Goal: Check status: Check status

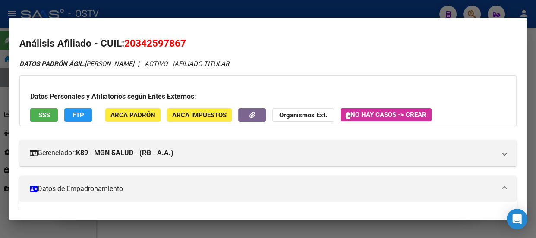
scroll to position [100, 0]
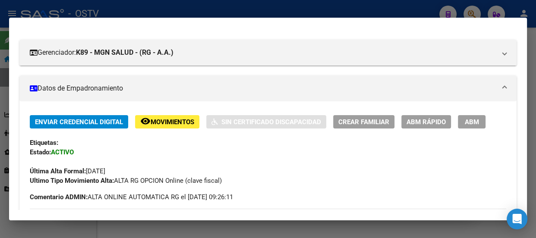
click at [101, 4] on div at bounding box center [268, 119] width 536 height 238
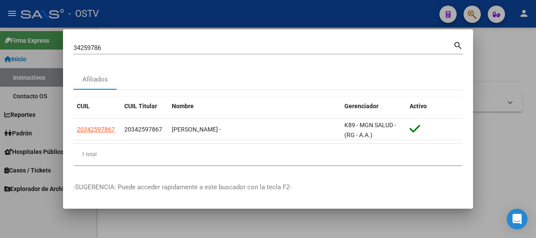
click at [129, 51] on input "34259786" at bounding box center [262, 48] width 379 height 8
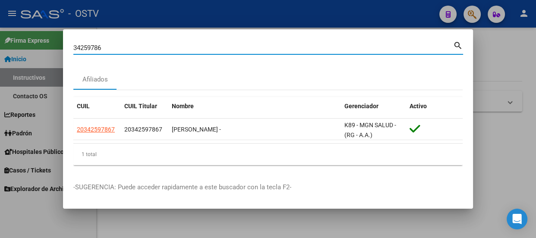
click at [128, 51] on input "34259786" at bounding box center [262, 48] width 379 height 8
type input "23500335"
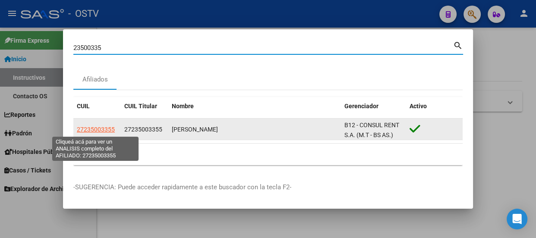
click at [91, 132] on span "27235003355" at bounding box center [96, 129] width 38 height 7
type textarea "27235003355"
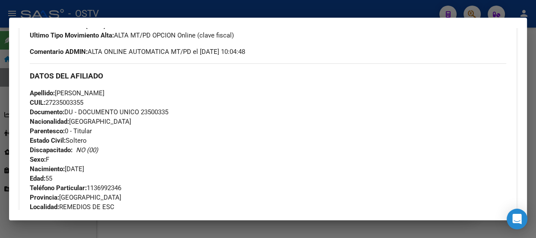
scroll to position [185, 0]
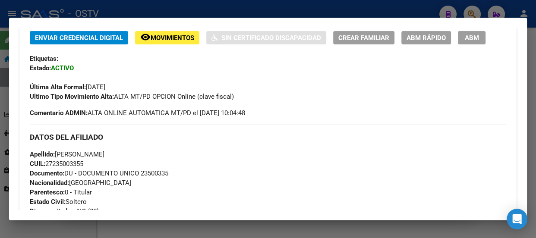
click at [208, 10] on div at bounding box center [268, 119] width 536 height 238
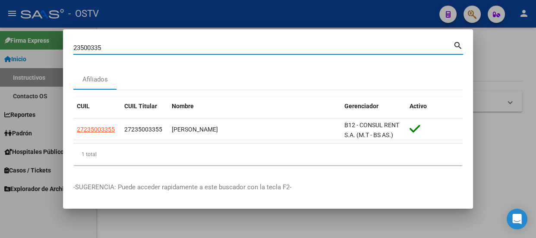
click at [182, 47] on input "23500335" at bounding box center [262, 48] width 379 height 8
paste input "043021901"
type input "20430219015"
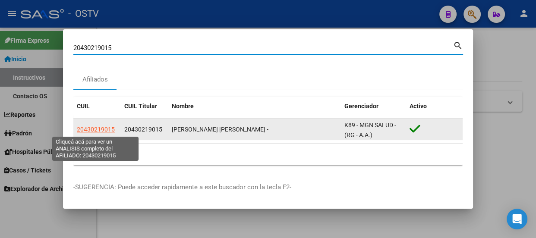
click at [95, 129] on span "20430219015" at bounding box center [96, 129] width 38 height 7
type textarea "20430219015"
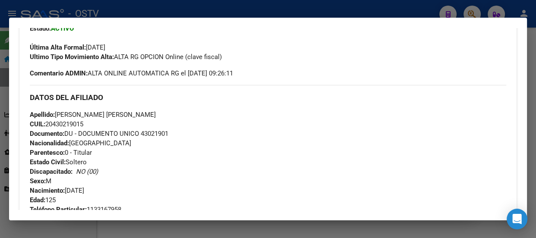
scroll to position [224, 0]
click at [169, 8] on div at bounding box center [268, 119] width 536 height 238
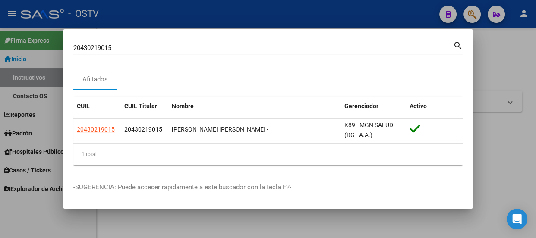
click at [179, 43] on div "20430219015 Buscar (apellido, dni, [PERSON_NAME], [PERSON_NAME], cuit, obra soc…" at bounding box center [262, 47] width 379 height 13
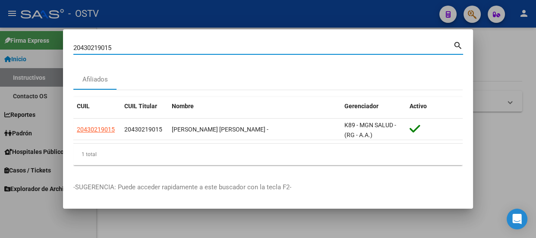
click at [177, 47] on input "20430219015" at bounding box center [262, 48] width 379 height 8
paste input "18499282"
type input "18499282"
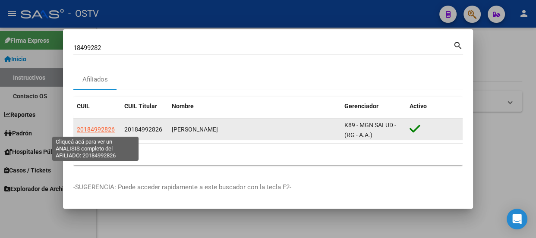
click at [103, 129] on span "20184992826" at bounding box center [96, 129] width 38 height 7
type textarea "20184992826"
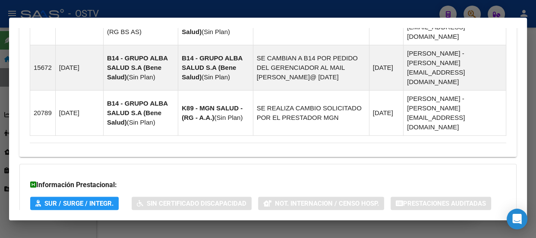
scroll to position [750, 0]
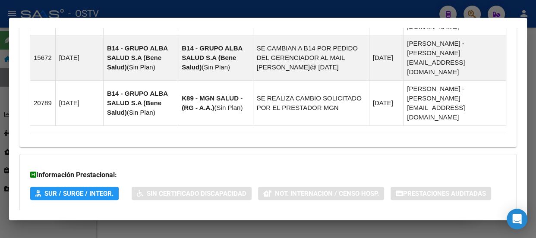
click at [229, 223] on mat-panel-title "Aportes y Contribuciones del Afiliado: 20184992826" at bounding box center [263, 228] width 466 height 10
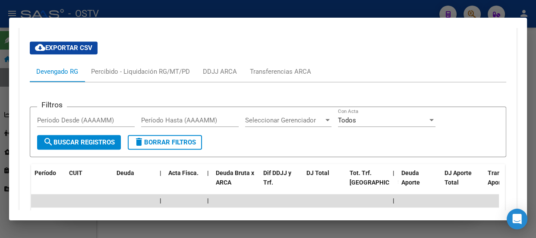
scroll to position [1093, 0]
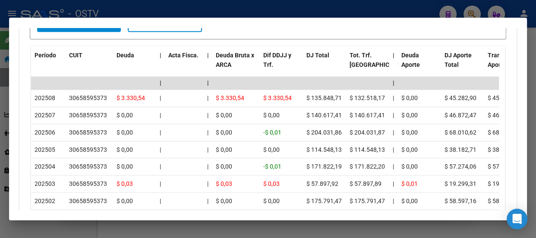
click at [151, 10] on div at bounding box center [268, 119] width 536 height 238
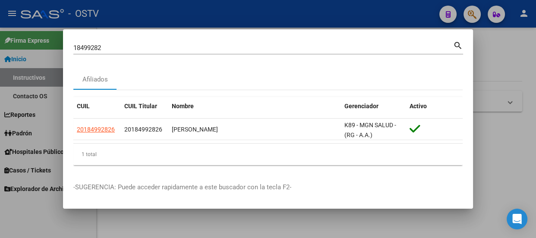
click at [138, 10] on div at bounding box center [268, 119] width 536 height 238
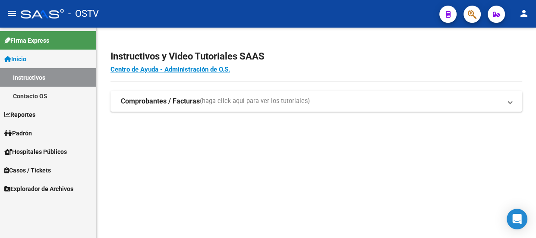
click at [138, 9] on div "- OSTV" at bounding box center [226, 13] width 411 height 19
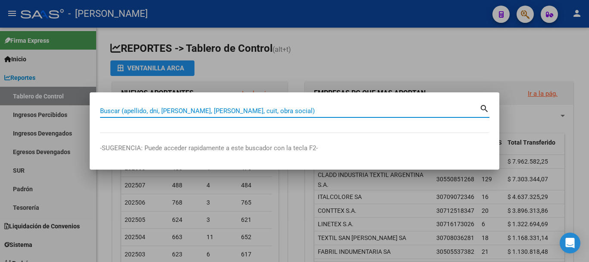
paste input "39348059"
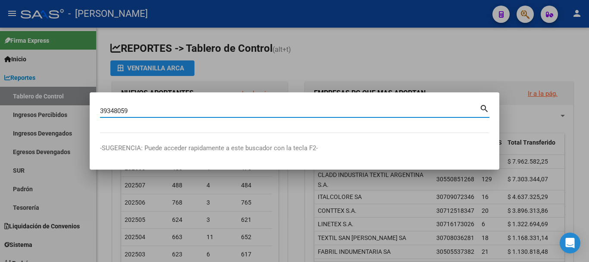
type input "39348059"
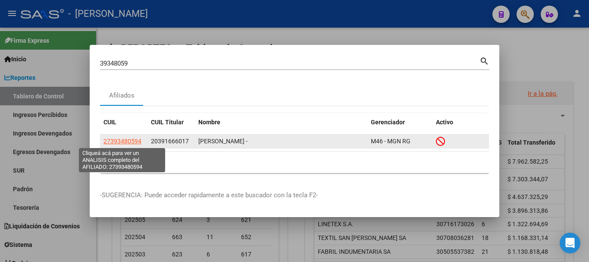
click at [129, 137] on app-link-go-to "27393480594" at bounding box center [122, 141] width 38 height 10
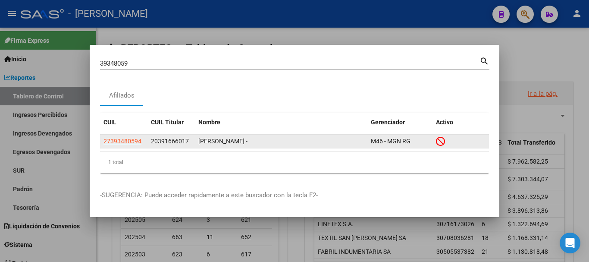
click at [132, 140] on span "27393480594" at bounding box center [122, 141] width 38 height 7
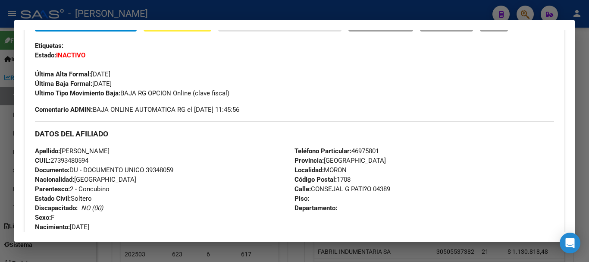
scroll to position [174, 0]
